Goal: Information Seeking & Learning: Learn about a topic

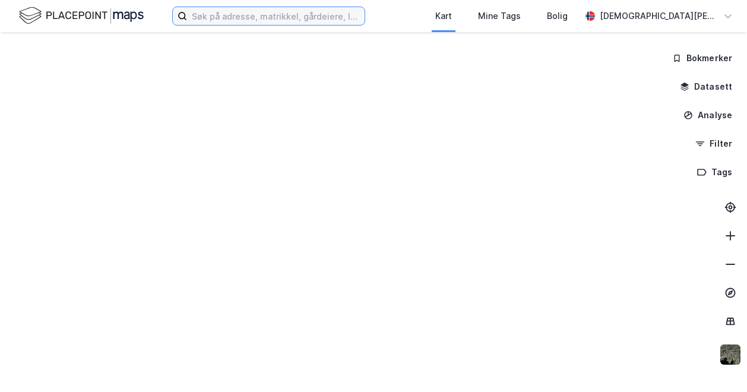
click at [241, 19] on input at bounding box center [276, 16] width 178 height 18
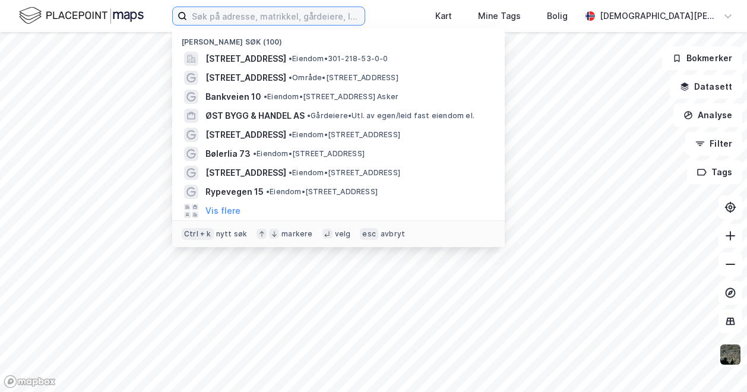
paste input "Isakveien 22-24"
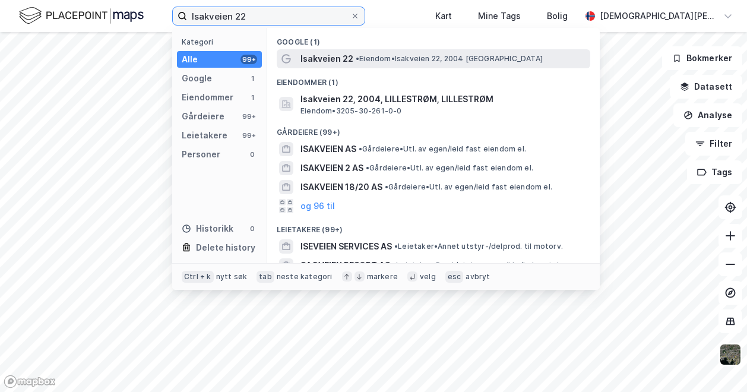
type input "Isakveien 22"
click at [346, 61] on span "Isakveien 22" at bounding box center [327, 59] width 53 height 14
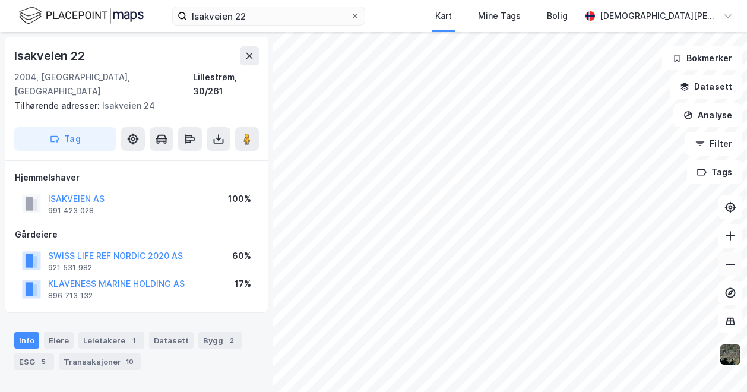
click at [735, 268] on icon at bounding box center [731, 264] width 12 height 12
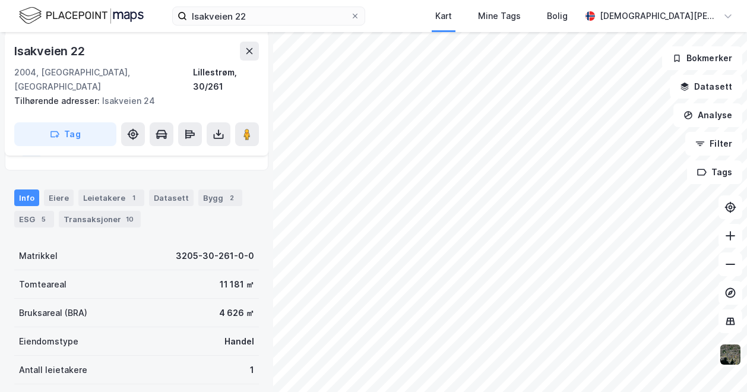
scroll to position [144, 0]
click at [39, 210] on div "ESG 5" at bounding box center [34, 218] width 40 height 17
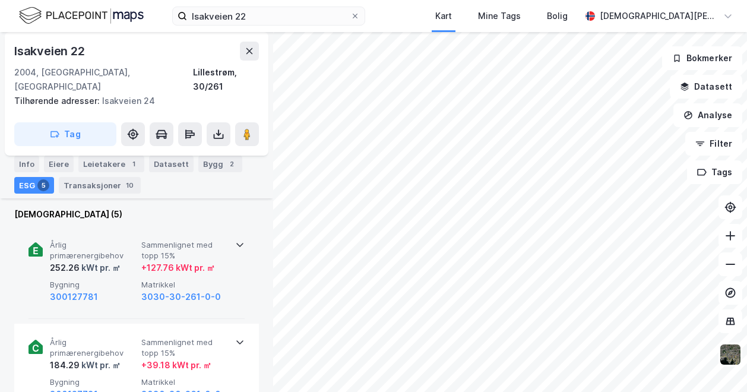
scroll to position [446, 0]
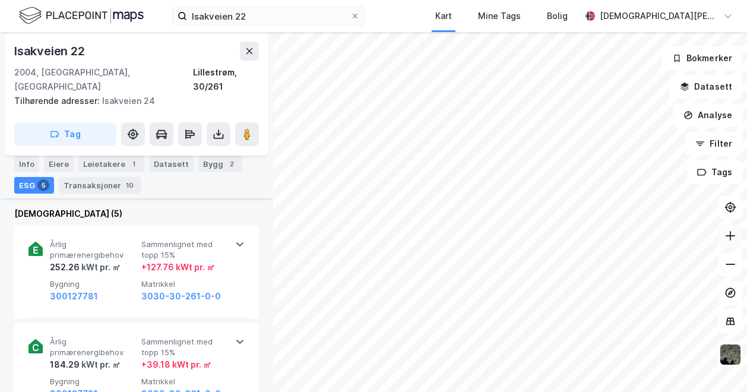
click at [727, 233] on icon at bounding box center [731, 236] width 12 height 12
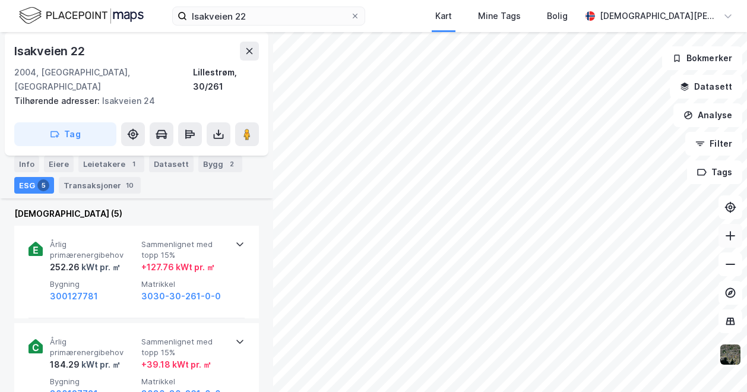
click at [727, 233] on icon at bounding box center [731, 236] width 12 height 12
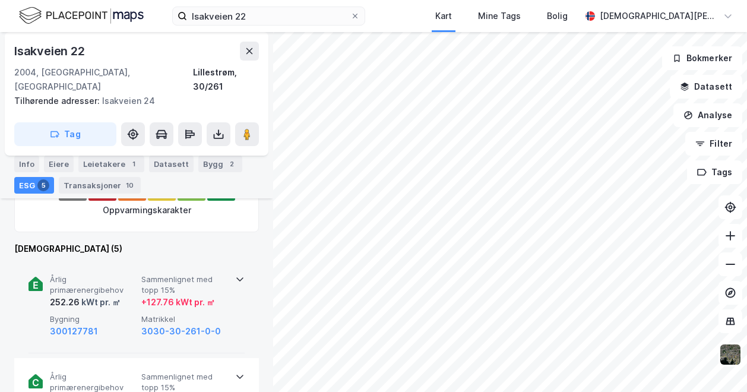
scroll to position [411, 0]
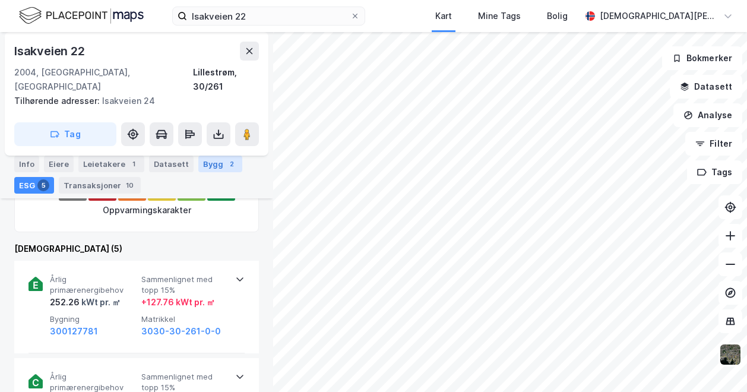
click at [213, 160] on div "Bygg 2" at bounding box center [220, 164] width 44 height 17
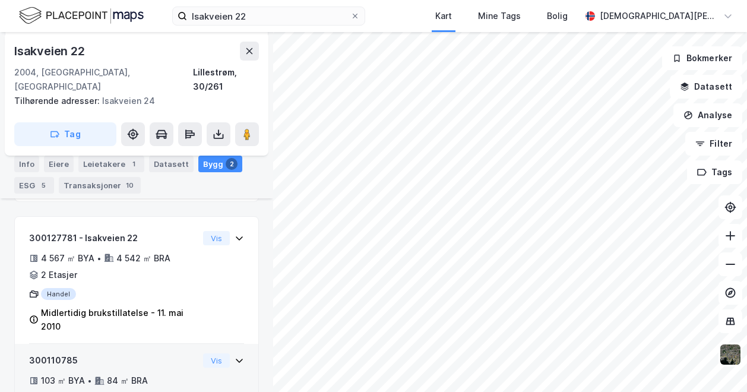
scroll to position [233, 0]
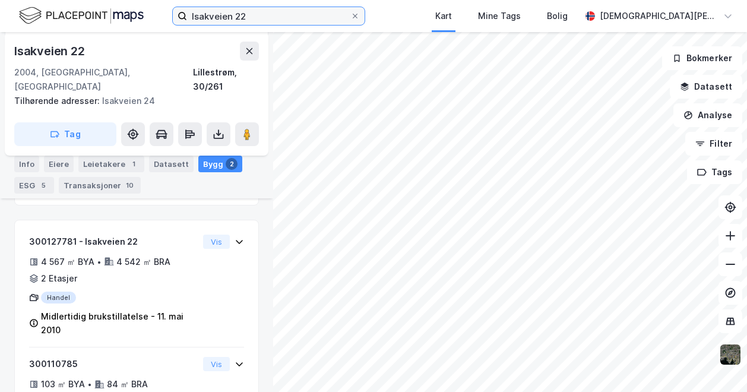
click at [257, 20] on input "Isakveien 22" at bounding box center [268, 16] width 163 height 18
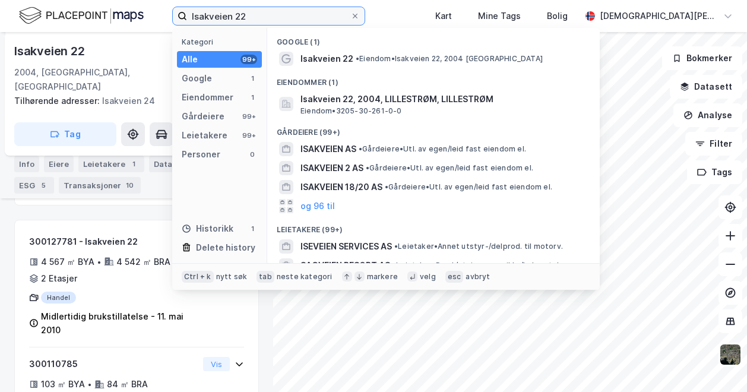
paste input "[STREET_ADDRESS]"
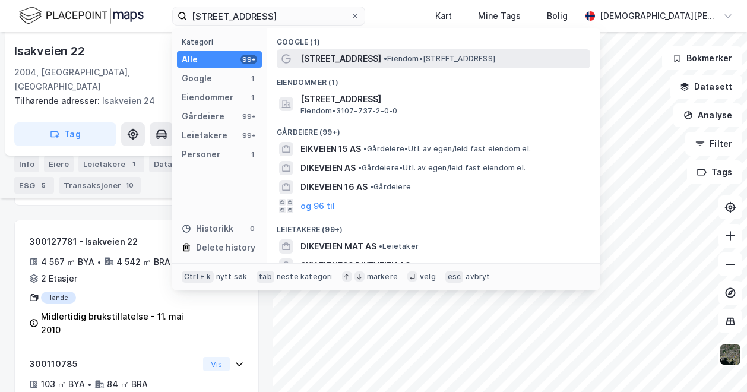
click at [351, 59] on span "[STREET_ADDRESS]" at bounding box center [341, 59] width 81 height 14
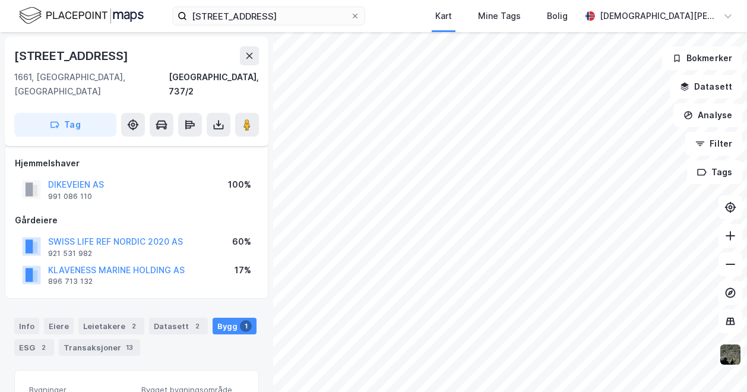
scroll to position [164, 0]
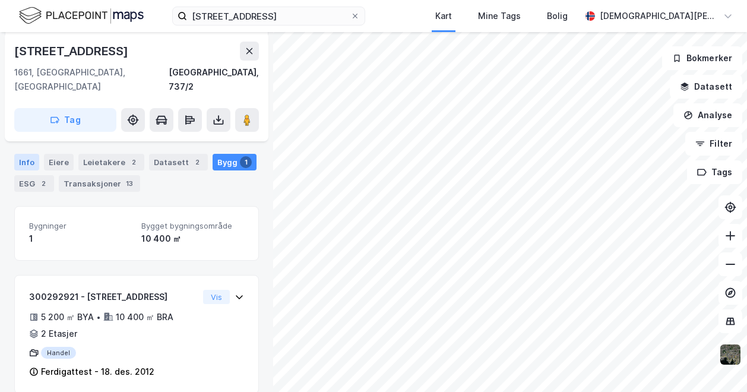
click at [26, 154] on div "Info" at bounding box center [26, 162] width 25 height 17
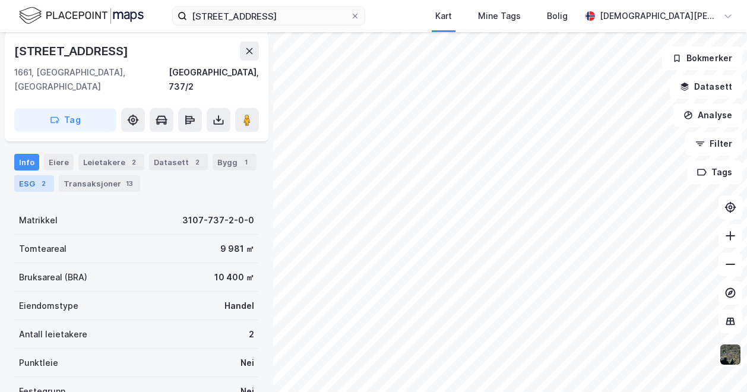
click at [46, 176] on div "ESG 2" at bounding box center [34, 183] width 40 height 17
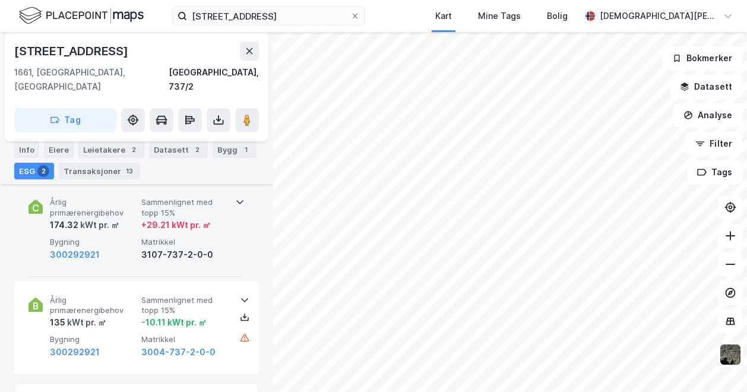
scroll to position [160, 0]
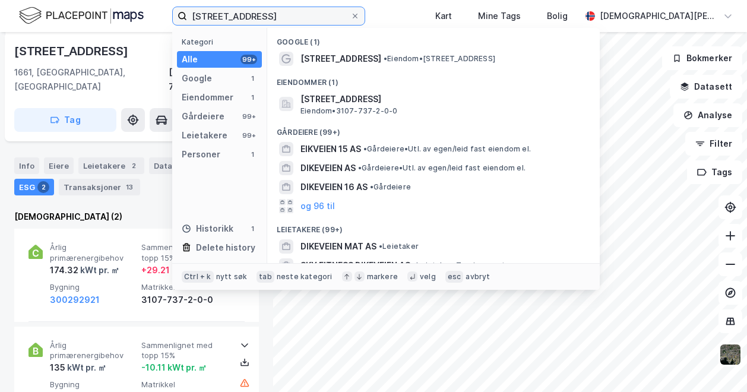
click at [273, 20] on input "[STREET_ADDRESS]" at bounding box center [268, 16] width 163 height 18
paste input "Åkersviken 30"
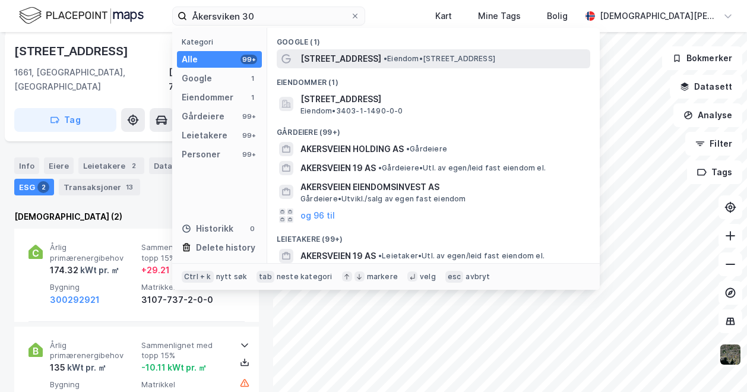
click at [349, 58] on span "[STREET_ADDRESS]" at bounding box center [341, 59] width 81 height 14
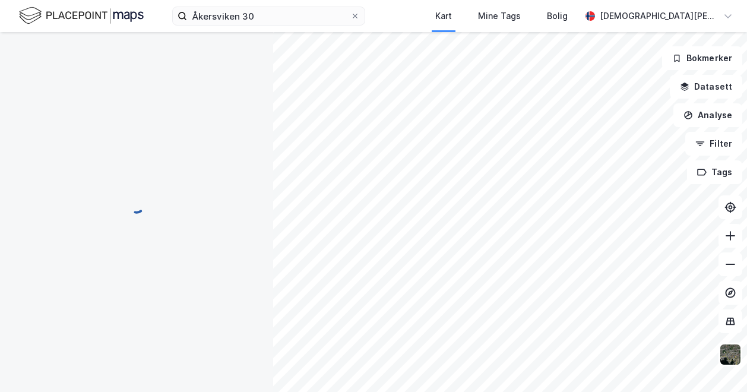
scroll to position [160, 0]
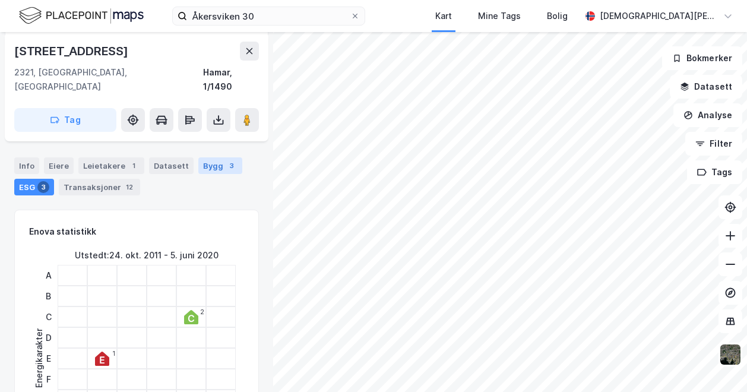
click at [198, 157] on div "Bygg 3" at bounding box center [220, 165] width 44 height 17
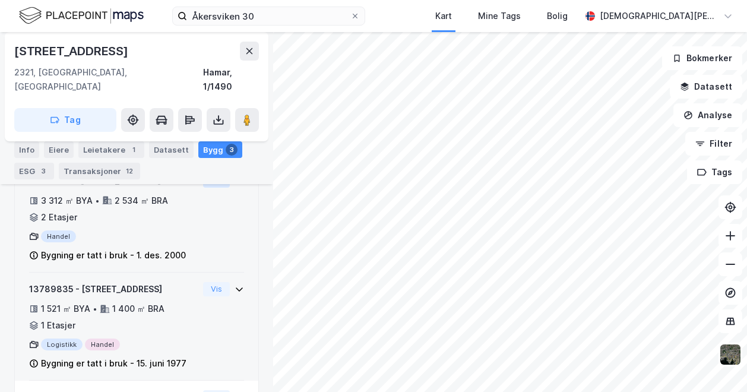
scroll to position [381, 0]
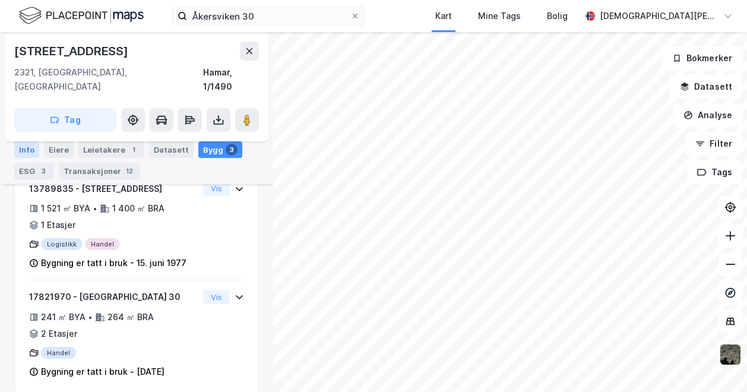
click at [30, 143] on div "Info" at bounding box center [26, 149] width 25 height 17
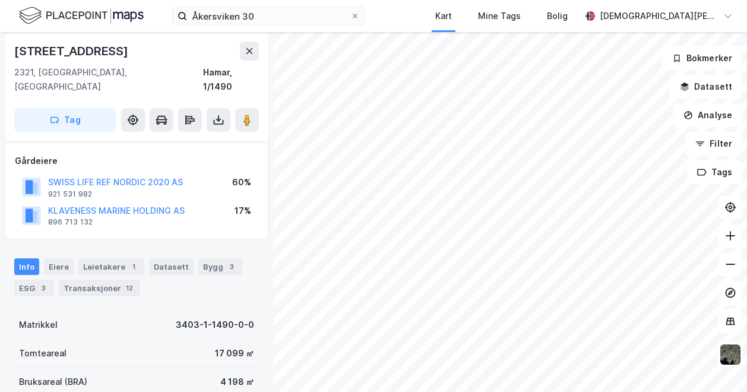
scroll to position [60, 0]
click at [276, 14] on input "Åkersviken 30" at bounding box center [268, 16] width 163 height 18
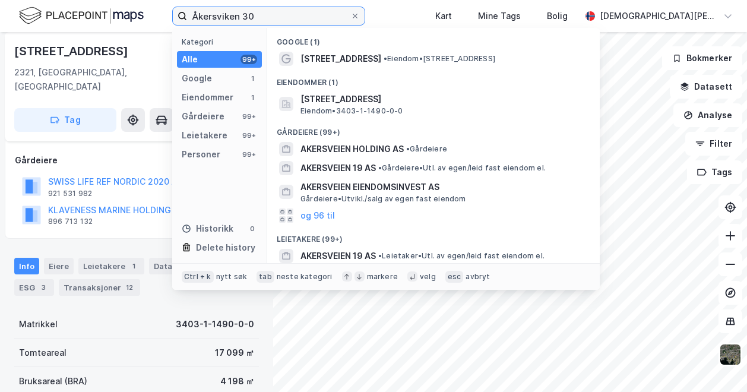
paste input "Isakveien 22-24"
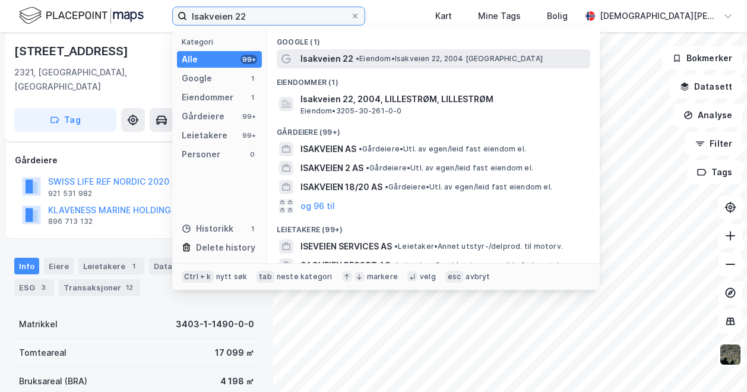
type input "Isakveien 22"
click at [341, 58] on span "Isakveien 22" at bounding box center [327, 59] width 53 height 14
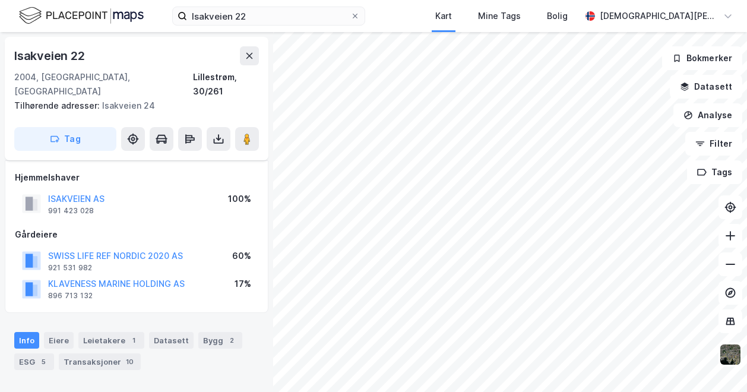
scroll to position [60, 0]
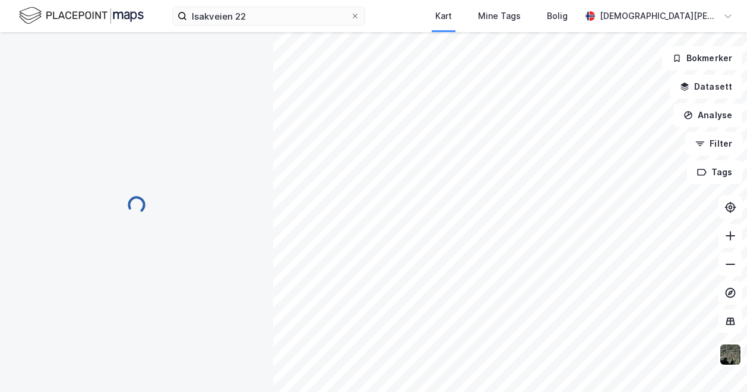
scroll to position [60, 0]
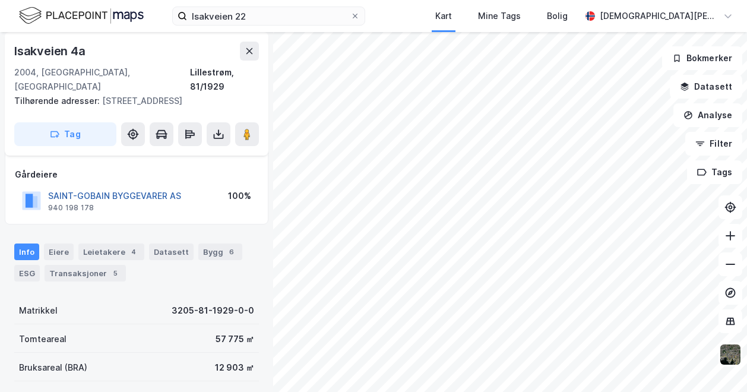
click at [0, 0] on button "SAINT-GOBAIN BYGGEVARER AS" at bounding box center [0, 0] width 0 height 0
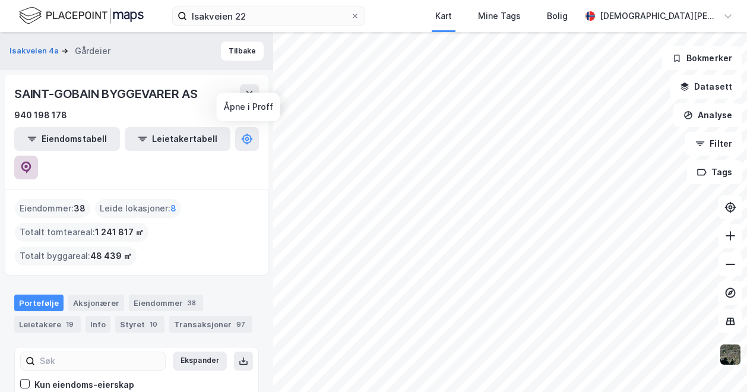
click at [32, 162] on icon at bounding box center [26, 168] width 12 height 12
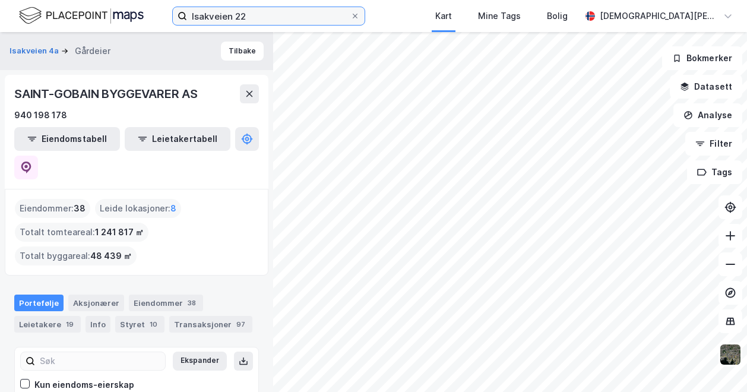
click at [250, 21] on input "Isakveien 22" at bounding box center [268, 16] width 163 height 18
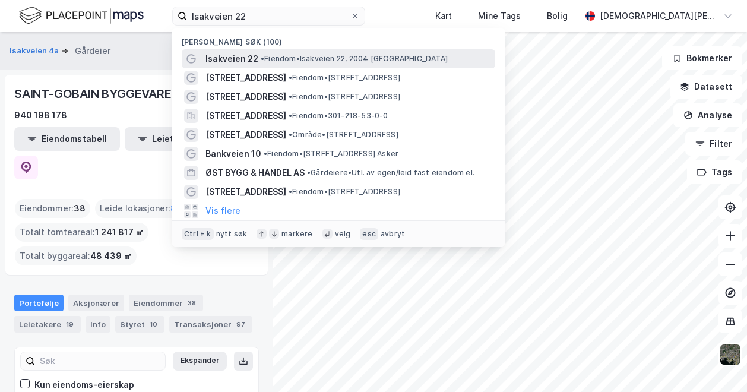
click at [264, 58] on span "•" at bounding box center [263, 58] width 4 height 9
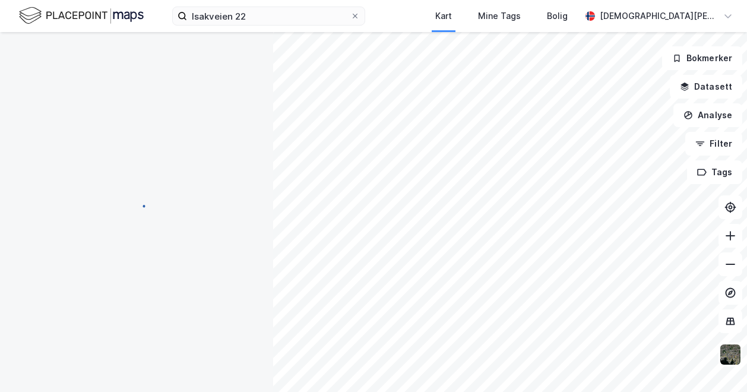
scroll to position [60, 0]
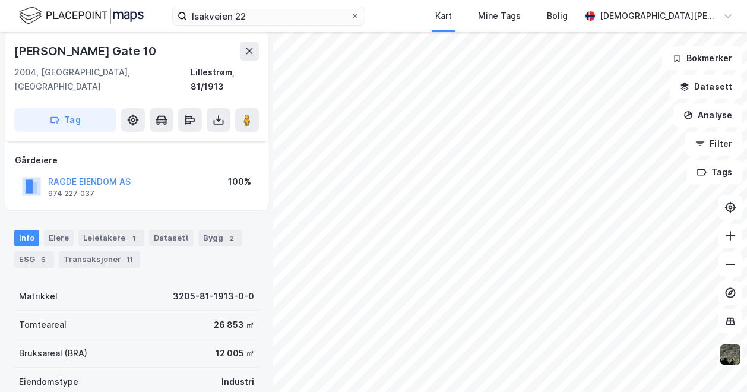
scroll to position [60, 0]
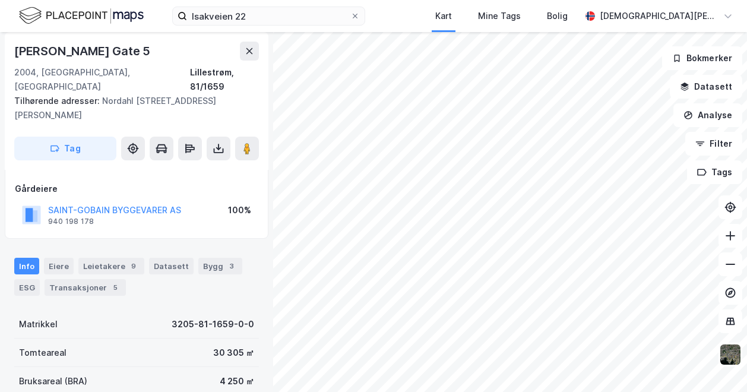
scroll to position [60, 0]
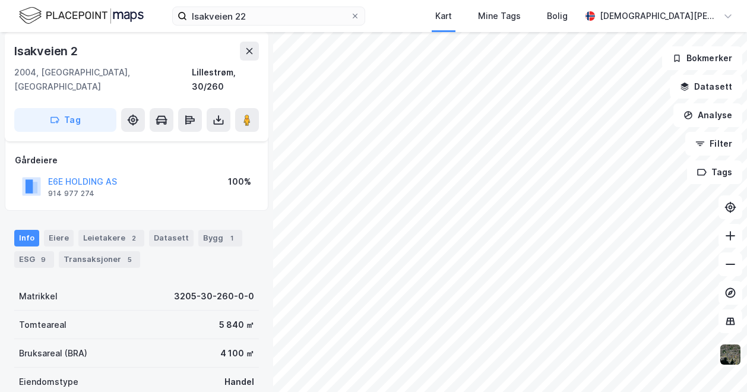
scroll to position [60, 0]
click at [0, 0] on button "E6E HOLDING AS" at bounding box center [0, 0] width 0 height 0
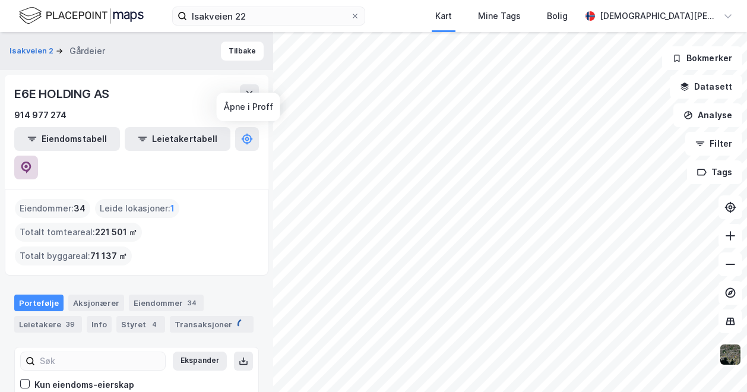
click at [32, 162] on icon at bounding box center [26, 168] width 12 height 12
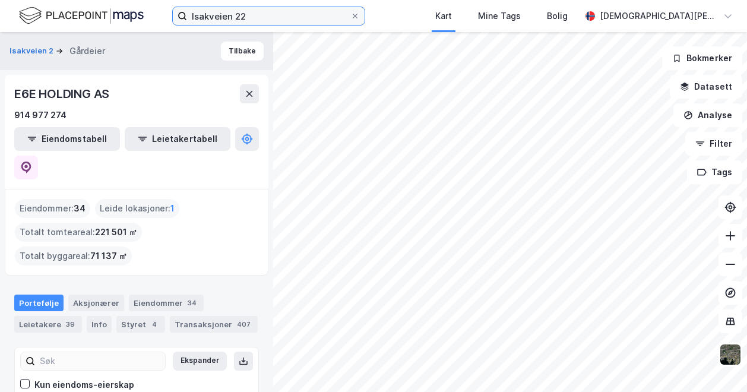
click at [274, 21] on input "Isakveien 22" at bounding box center [268, 16] width 163 height 18
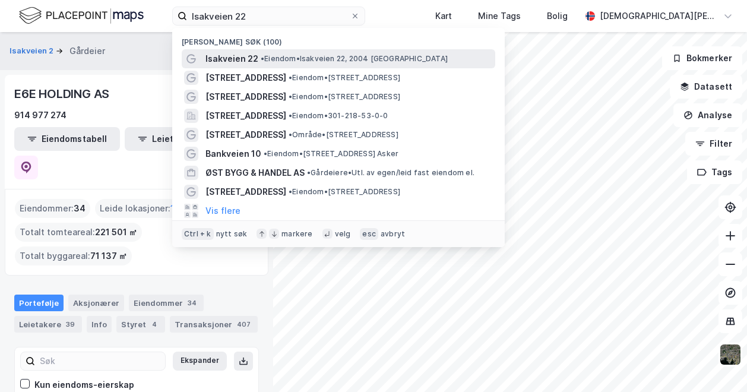
click at [292, 61] on span "• Eiendom • Isakveien 22, 2004 [GEOGRAPHIC_DATA]" at bounding box center [354, 59] width 187 height 10
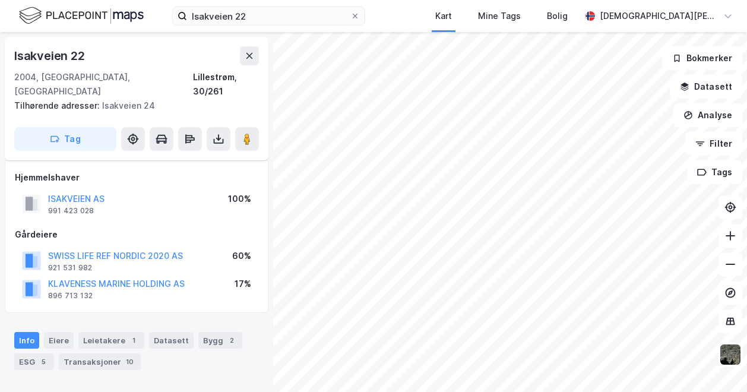
scroll to position [60, 0]
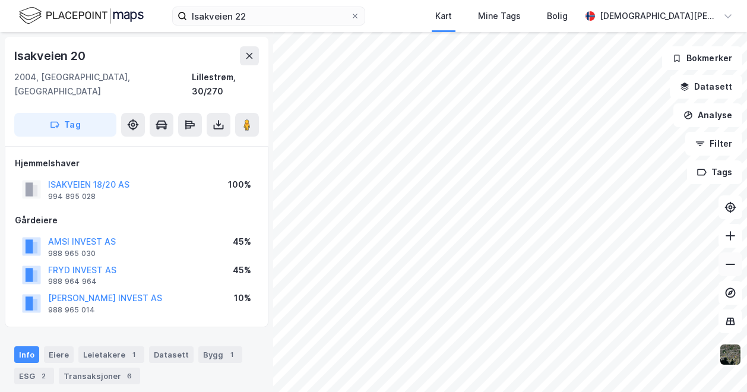
click at [727, 266] on icon at bounding box center [731, 264] width 12 height 12
click at [732, 241] on icon at bounding box center [731, 236] width 12 height 12
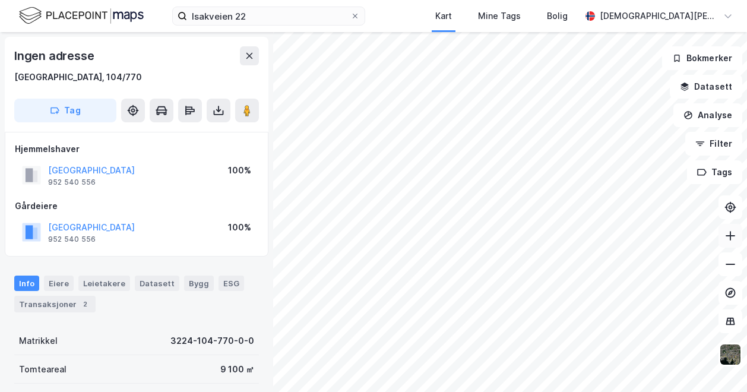
scroll to position [3, 0]
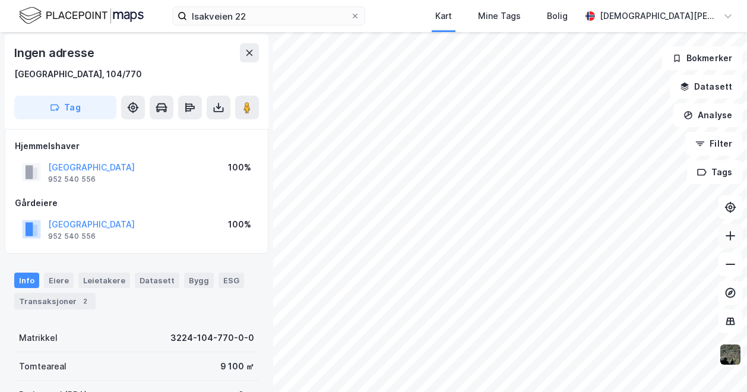
click at [730, 239] on icon at bounding box center [730, 236] width 1 height 10
click at [484, 143] on div "Ingen adresse [GEOGRAPHIC_DATA], 104/770 Tag Hjemmelshaver [GEOGRAPHIC_DATA] KO…" at bounding box center [373, 212] width 747 height 360
click at [731, 260] on icon at bounding box center [731, 264] width 12 height 12
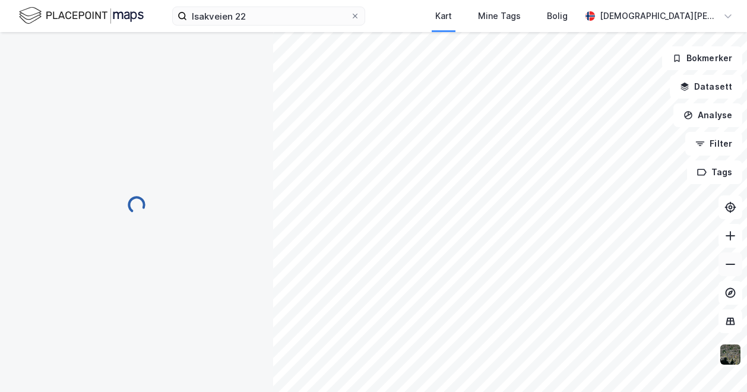
scroll to position [3, 0]
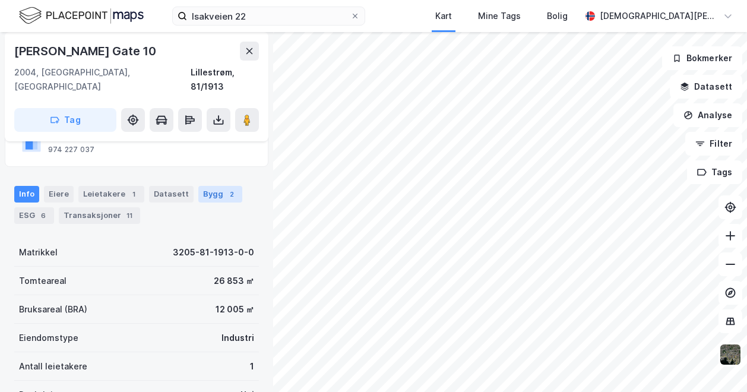
click at [205, 186] on div "Bygg 2" at bounding box center [220, 194] width 44 height 17
